Goal: Go to known website: Access a specific website the user already knows

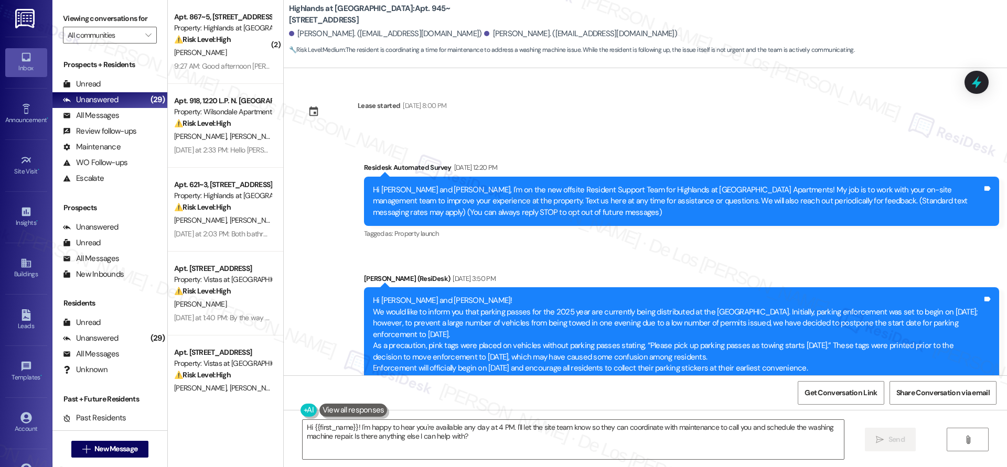
scroll to position [25963, 0]
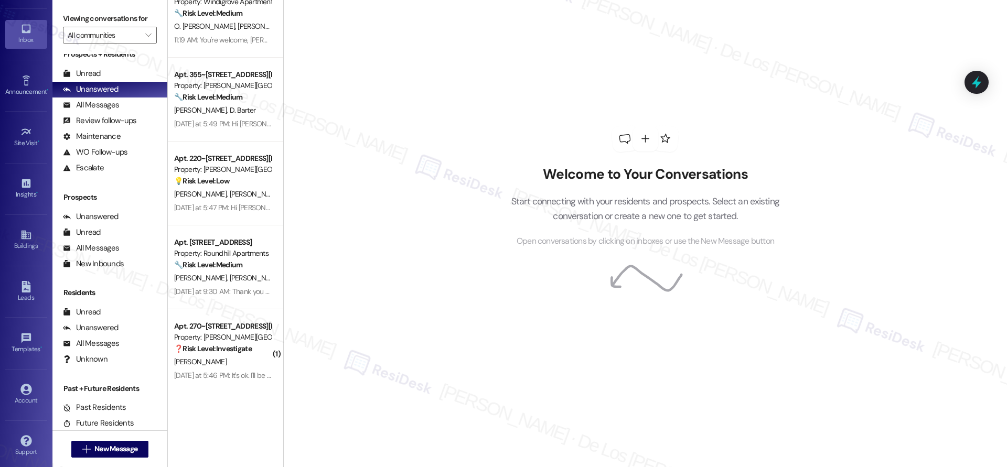
scroll to position [30, 0]
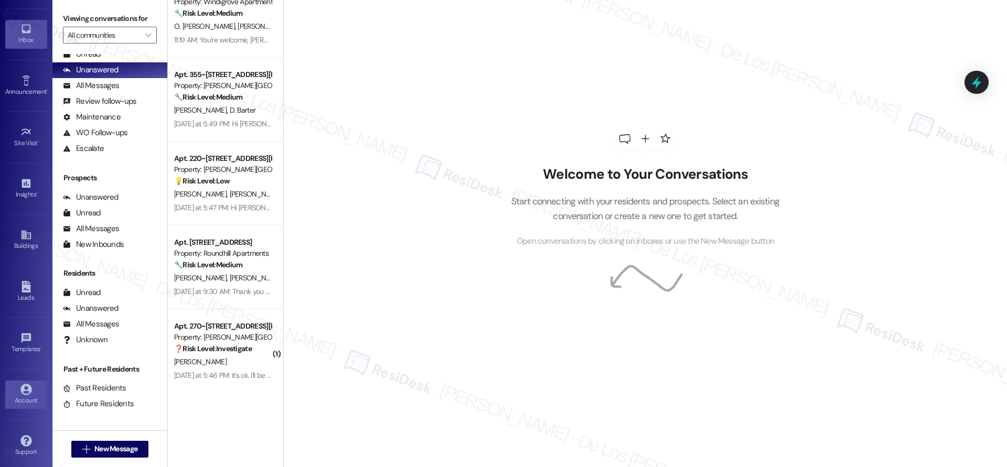
click at [38, 399] on div "Account" at bounding box center [26, 400] width 52 height 10
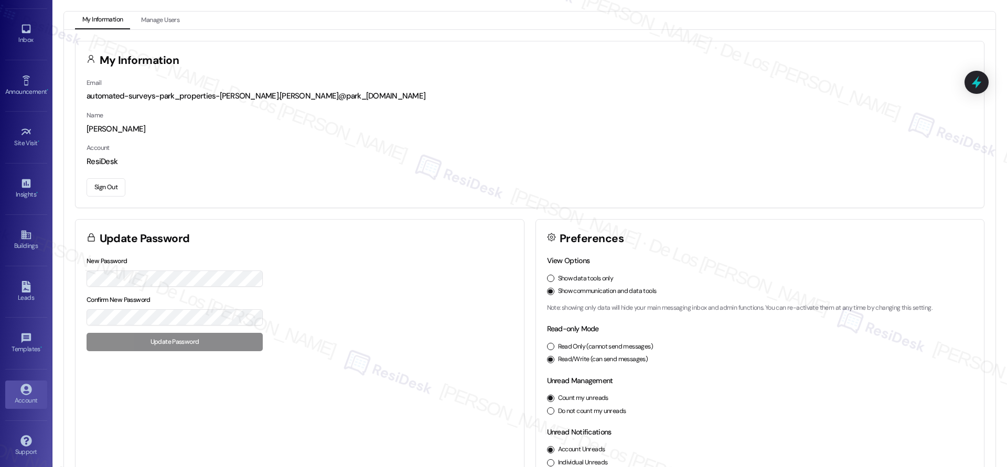
click at [104, 190] on button "Sign Out" at bounding box center [106, 187] width 39 height 18
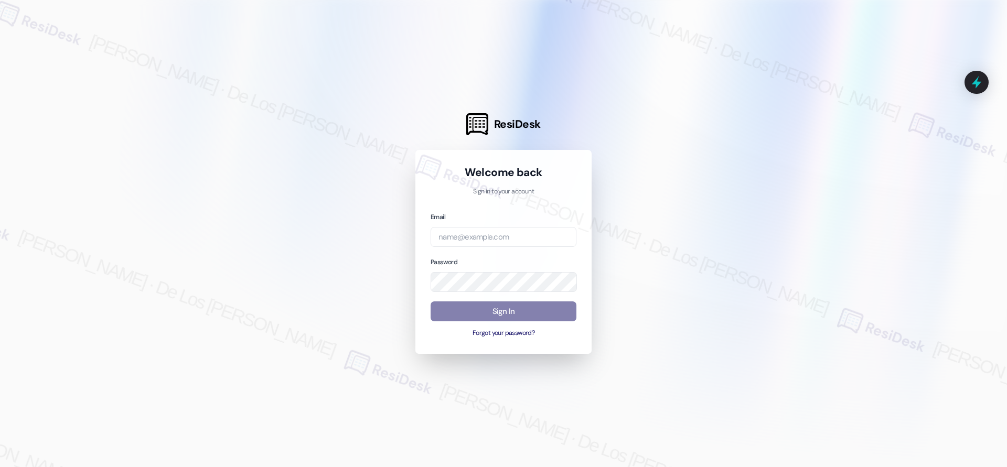
click at [888, 121] on div at bounding box center [503, 233] width 1007 height 467
click at [556, 228] on input "email" at bounding box center [504, 237] width 146 height 20
paste input "automated-surveys-res_prop-jessel.delossantos@res_prop.com"
type input "automated-surveys-res_prop-jessel.delossantos@res_prop.com"
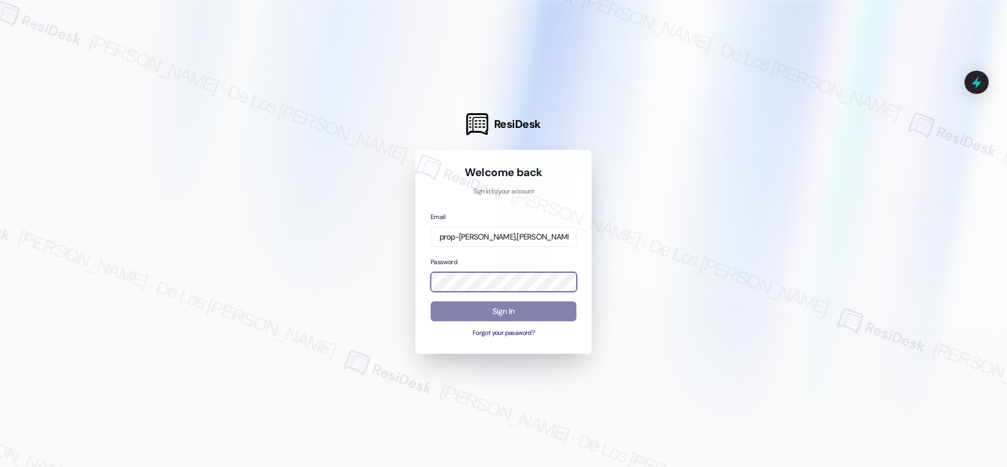
scroll to position [0, 0]
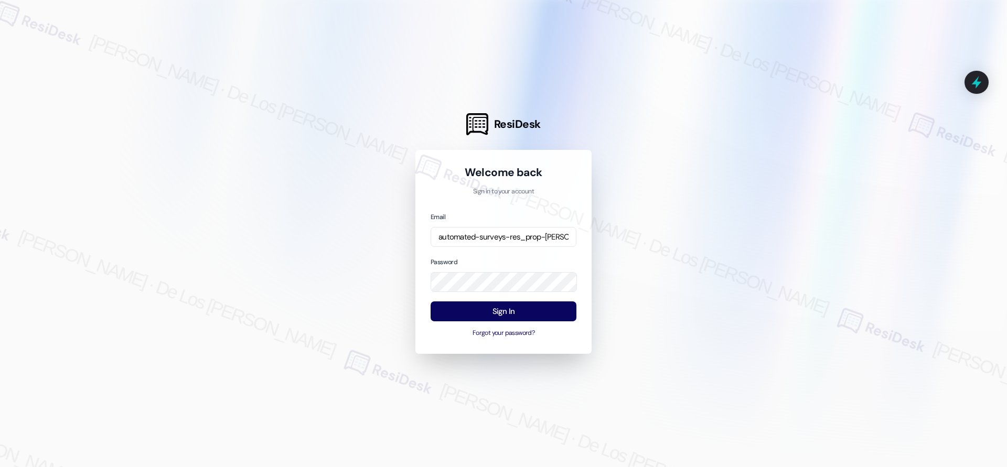
drag, startPoint x: 665, startPoint y: 303, endPoint x: 632, endPoint y: 306, distance: 33.2
click at [664, 302] on div at bounding box center [503, 233] width 1007 height 467
click at [556, 309] on button "Sign In" at bounding box center [504, 312] width 146 height 20
click at [917, 148] on div at bounding box center [503, 233] width 1007 height 467
click at [407, 262] on div "ResiDesk Welcome back Sign in to your account Email automated-surveys-res_prop-…" at bounding box center [503, 233] width 1007 height 467
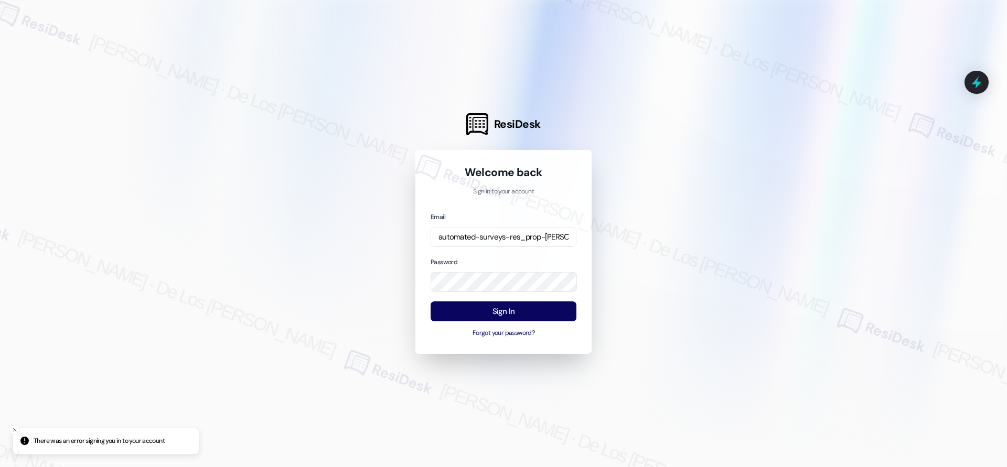
drag, startPoint x: 652, startPoint y: 270, endPoint x: 626, endPoint y: 277, distance: 26.7
click at [652, 270] on div at bounding box center [503, 233] width 1007 height 467
click at [560, 309] on button "Sign In" at bounding box center [504, 312] width 146 height 20
